Goal: Task Accomplishment & Management: Manage account settings

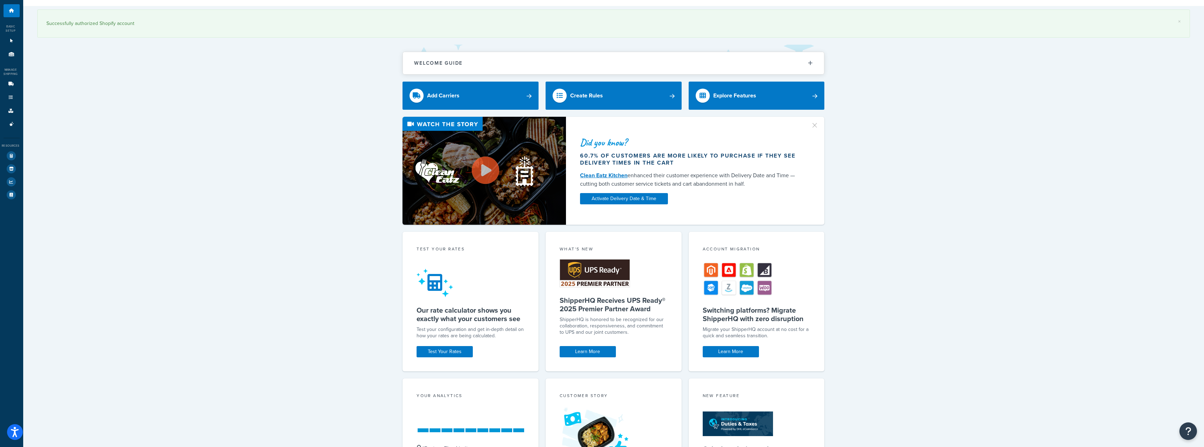
scroll to position [120, 0]
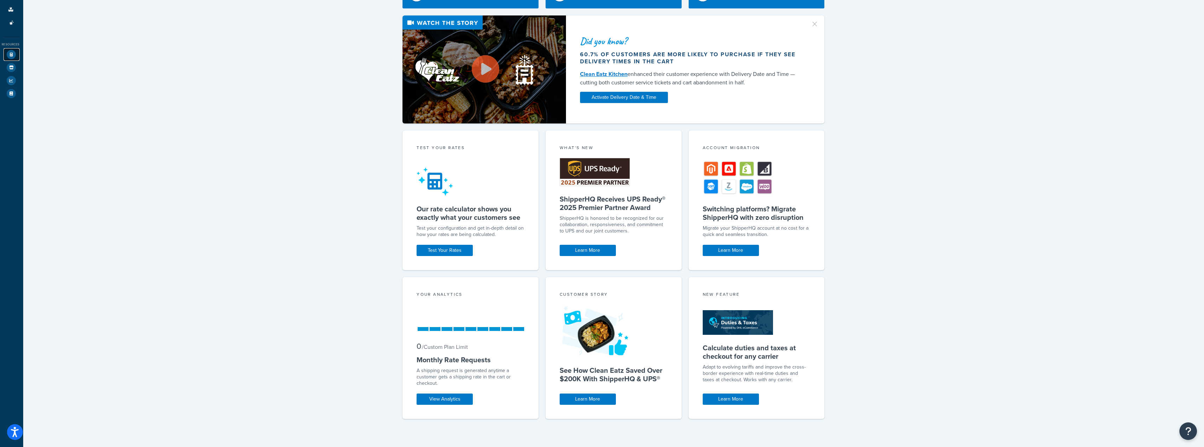
click at [11, 51] on icon at bounding box center [11, 54] width 9 height 9
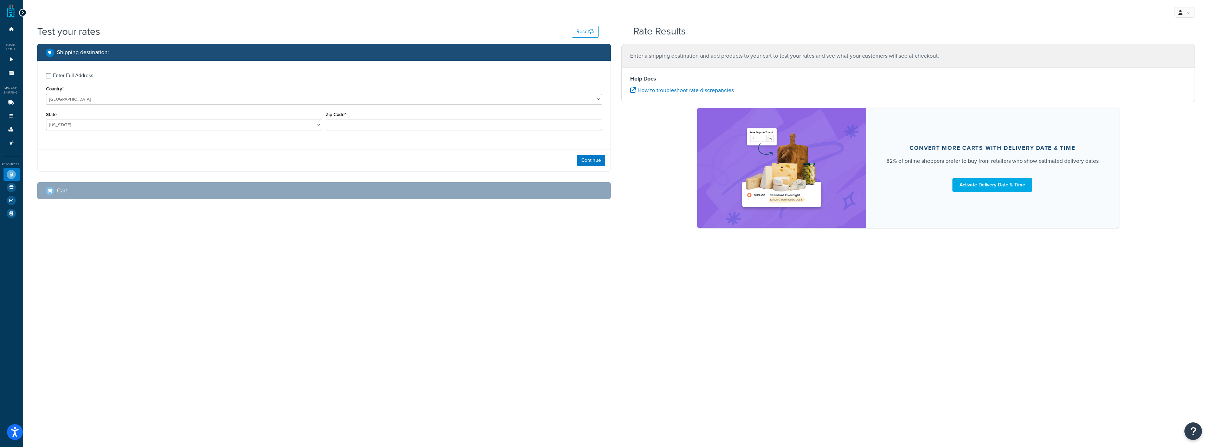
click at [5, 21] on div "Dashboard Basic Setup Websites 1 Origins 11 Manage Shipping Carriers Carriers A…" at bounding box center [11, 223] width 23 height 447
click at [9, 26] on link "Dashboard" at bounding box center [12, 29] width 16 height 13
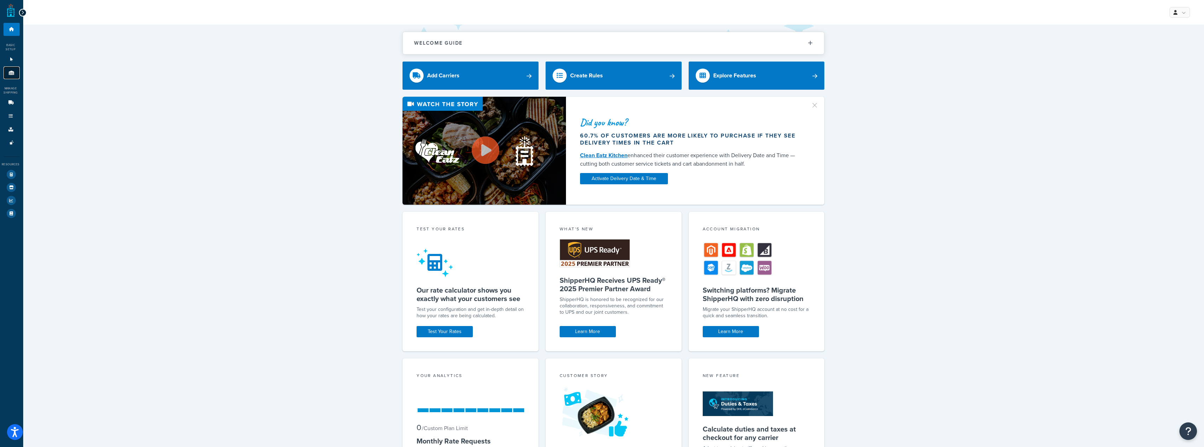
click at [13, 74] on icon at bounding box center [11, 73] width 7 height 4
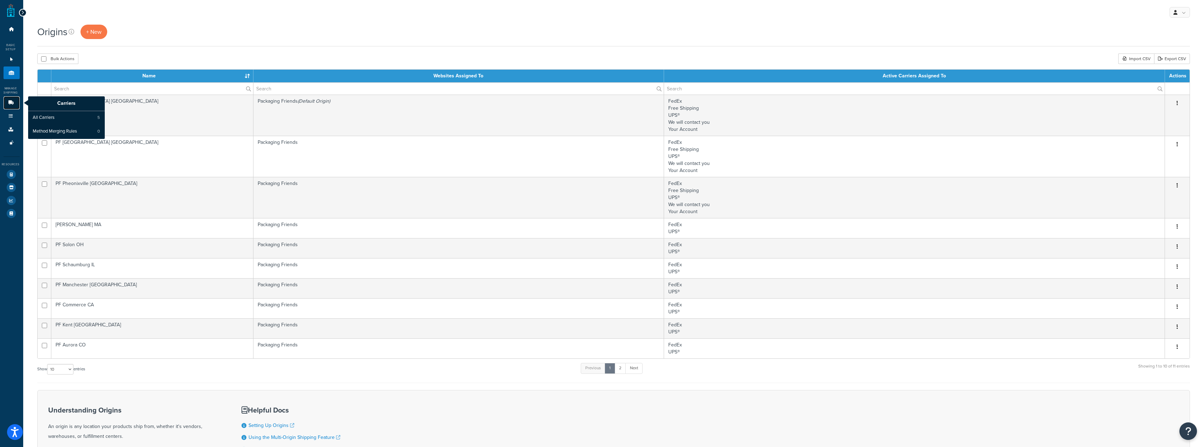
click at [12, 101] on icon at bounding box center [10, 103] width 7 height 4
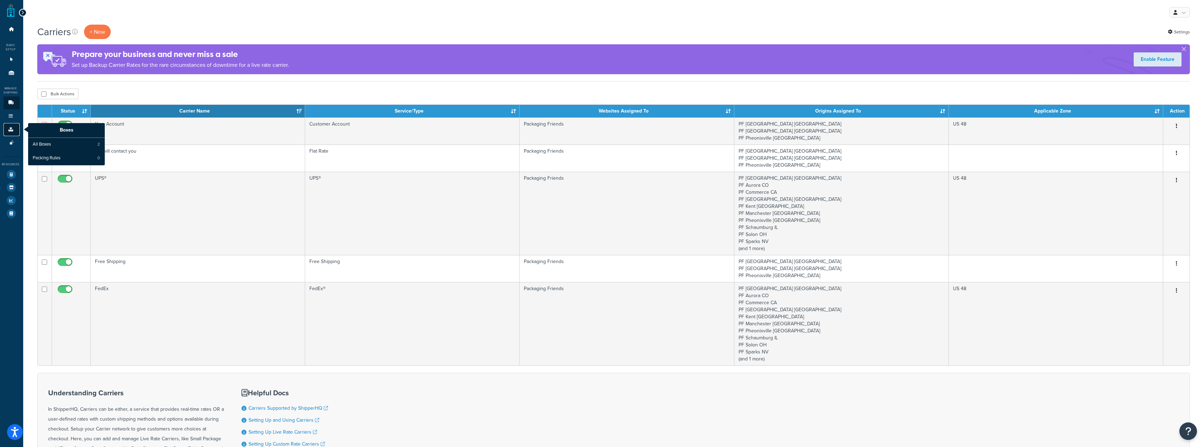
click at [12, 129] on icon at bounding box center [10, 129] width 7 height 4
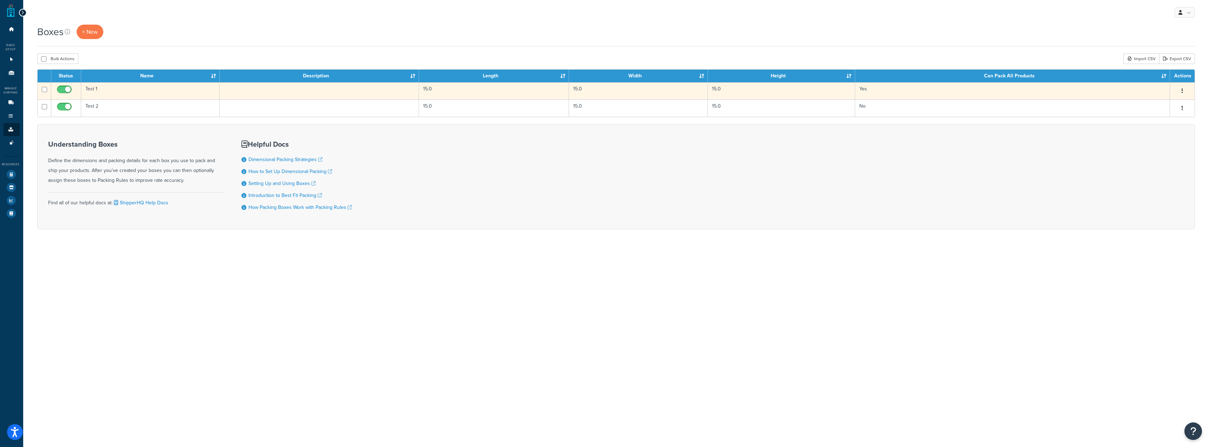
click at [113, 94] on td "Test 1" at bounding box center [150, 90] width 139 height 17
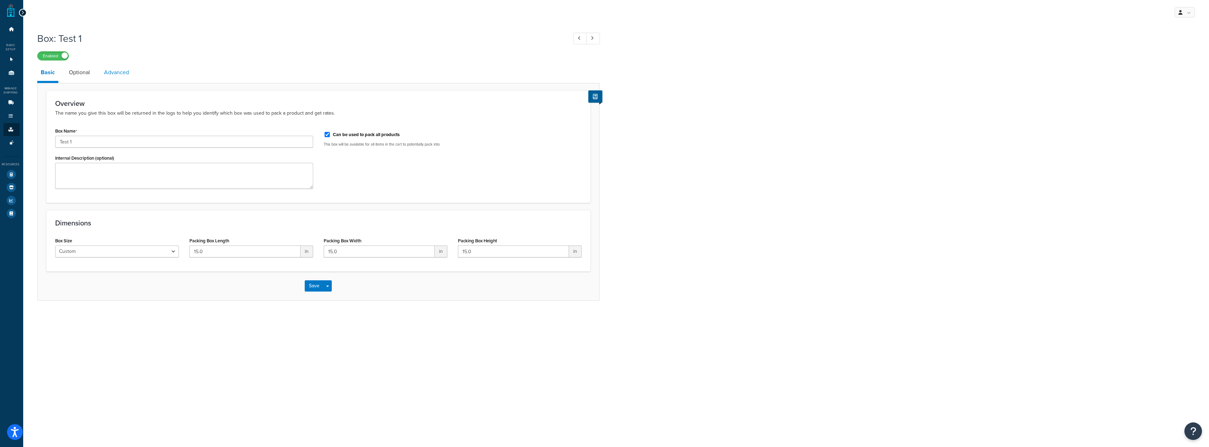
click at [109, 71] on link "Advanced" at bounding box center [117, 72] width 32 height 17
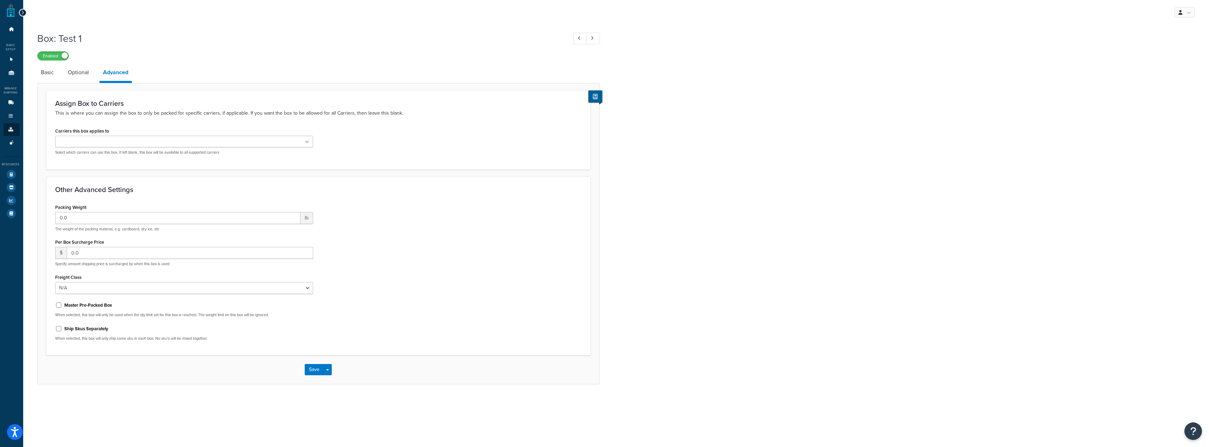
click at [152, 150] on p "Select which carriers can use this box. If left blank, this box will be availab…" at bounding box center [184, 152] width 258 height 5
click at [150, 147] on ul at bounding box center [184, 142] width 258 height 12
click at [76, 67] on link "Optional" at bounding box center [78, 72] width 28 height 17
